Goal: Find specific page/section: Find specific page/section

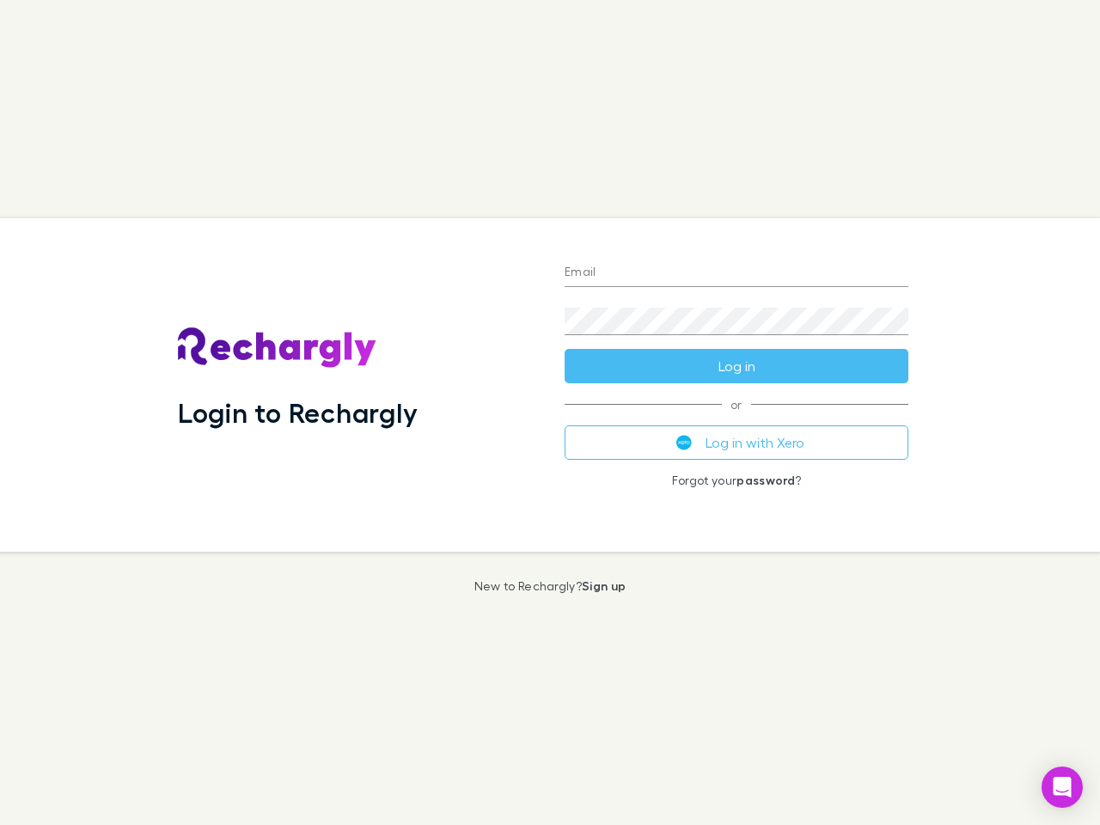
click at [550, 413] on div "Login to Rechargly" at bounding box center [357, 384] width 387 height 333
click at [737, 273] on input "Email" at bounding box center [737, 274] width 344 height 28
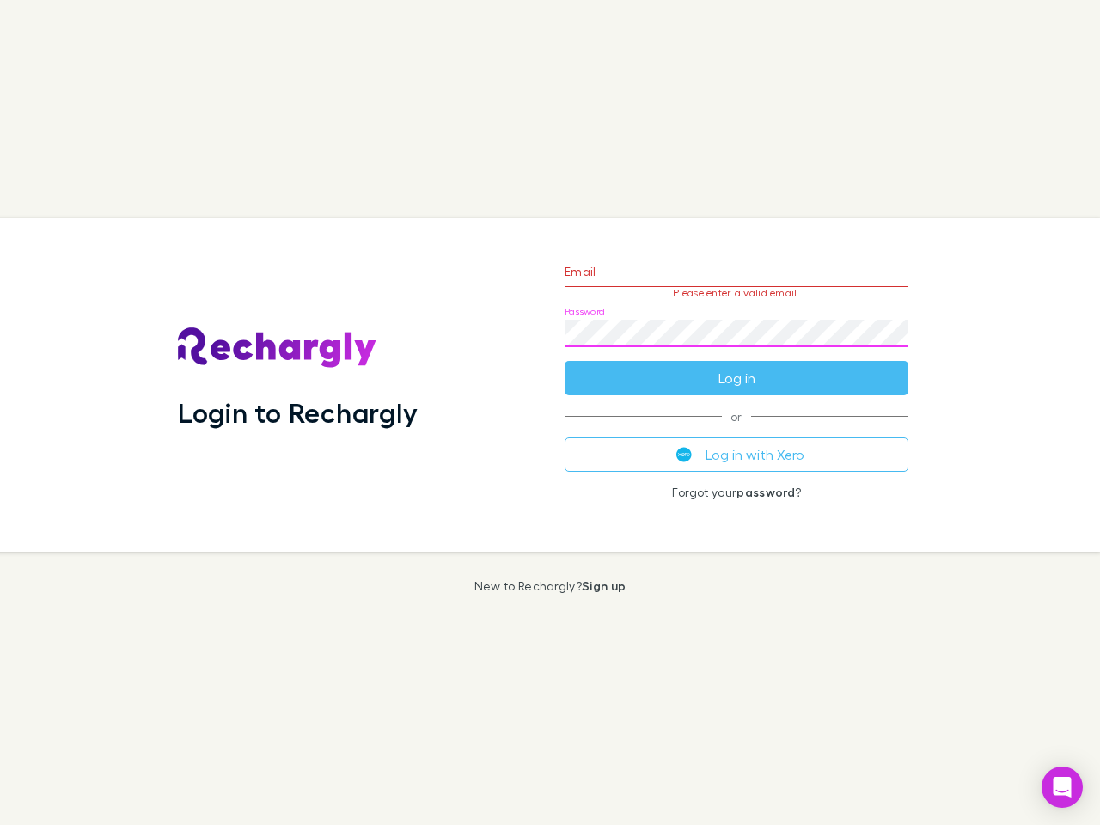
click at [737, 366] on form "Email Please enter a valid email. Password Log in" at bounding box center [737, 321] width 344 height 150
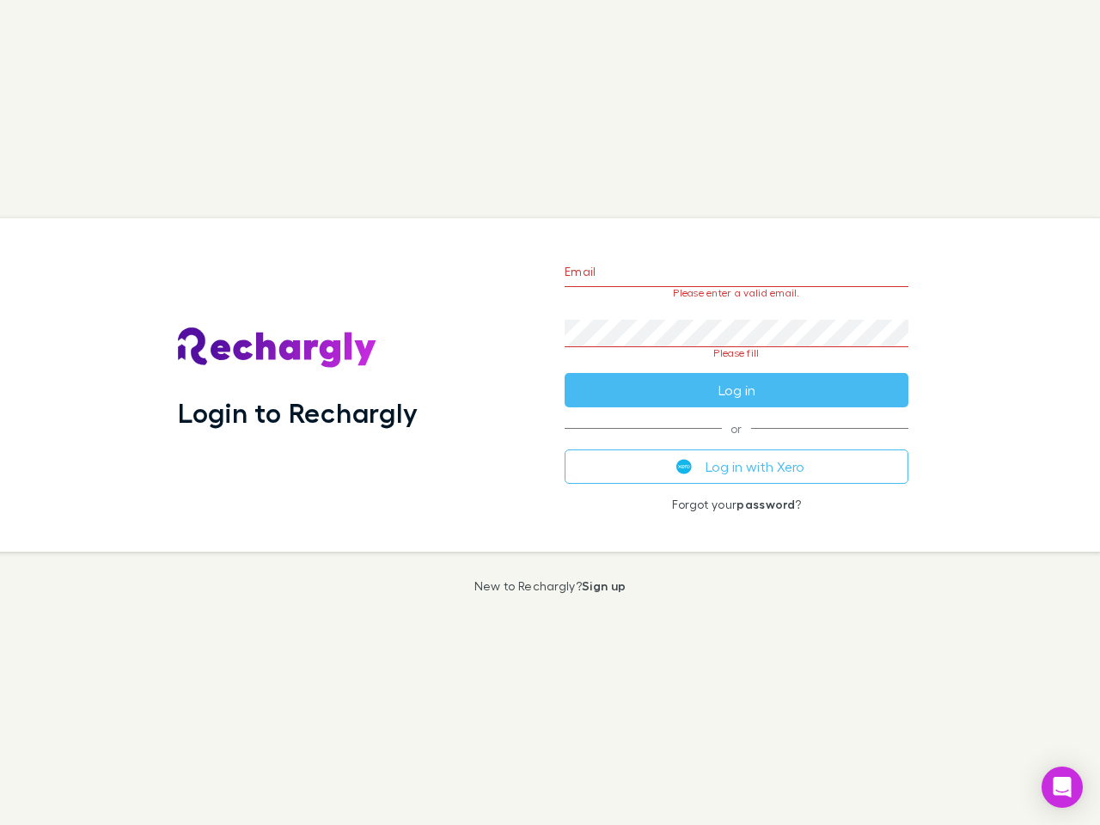
click at [737, 443] on div "Email Please enter a valid email. Password Please fill Log in or Log in with Xe…" at bounding box center [736, 384] width 371 height 333
click at [1062, 787] on icon "Open Intercom Messenger" at bounding box center [1063, 787] width 18 height 21
